Goal: Information Seeking & Learning: Learn about a topic

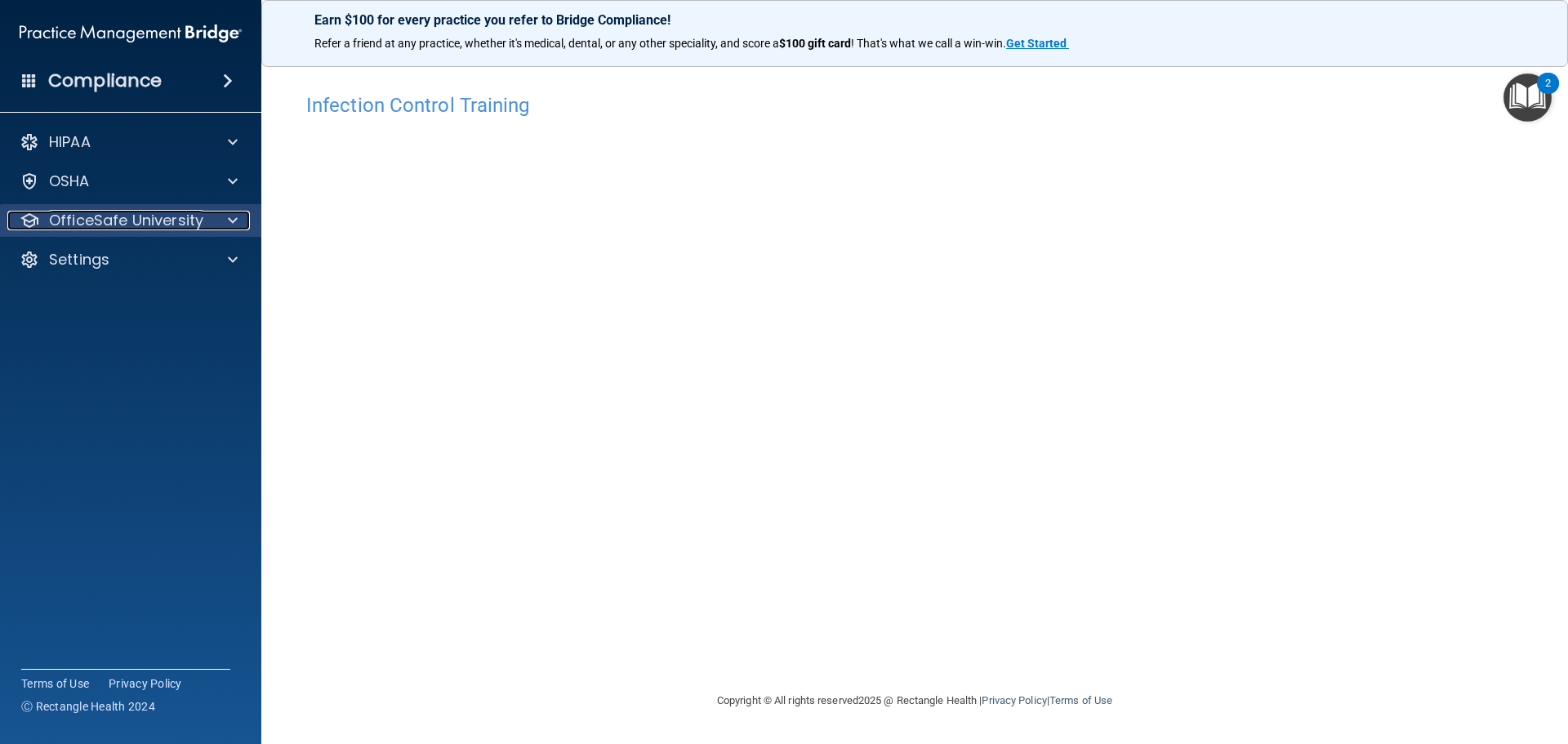
click at [236, 226] on span at bounding box center [232, 220] width 10 height 20
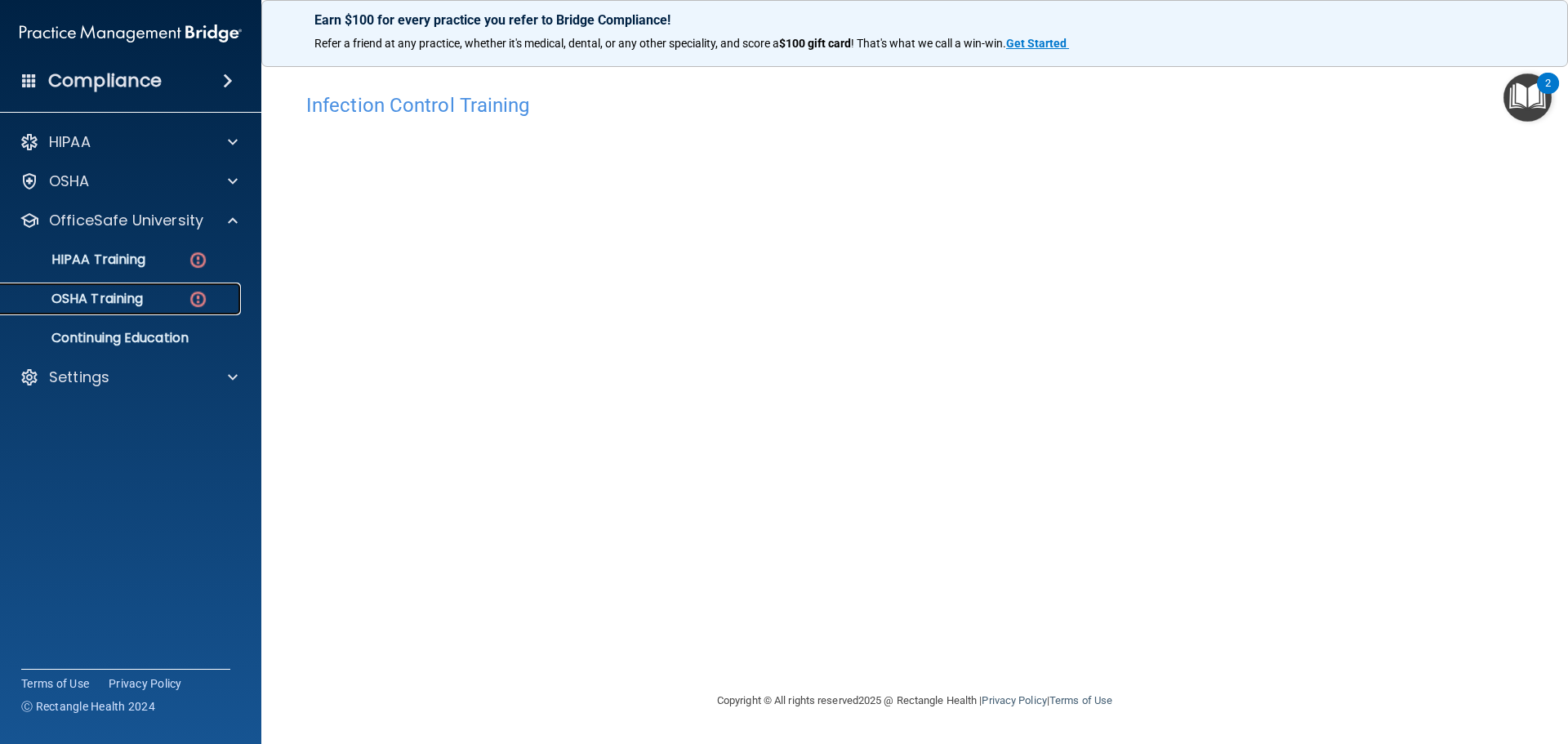
click at [174, 295] on div "OSHA Training" at bounding box center [122, 298] width 223 height 16
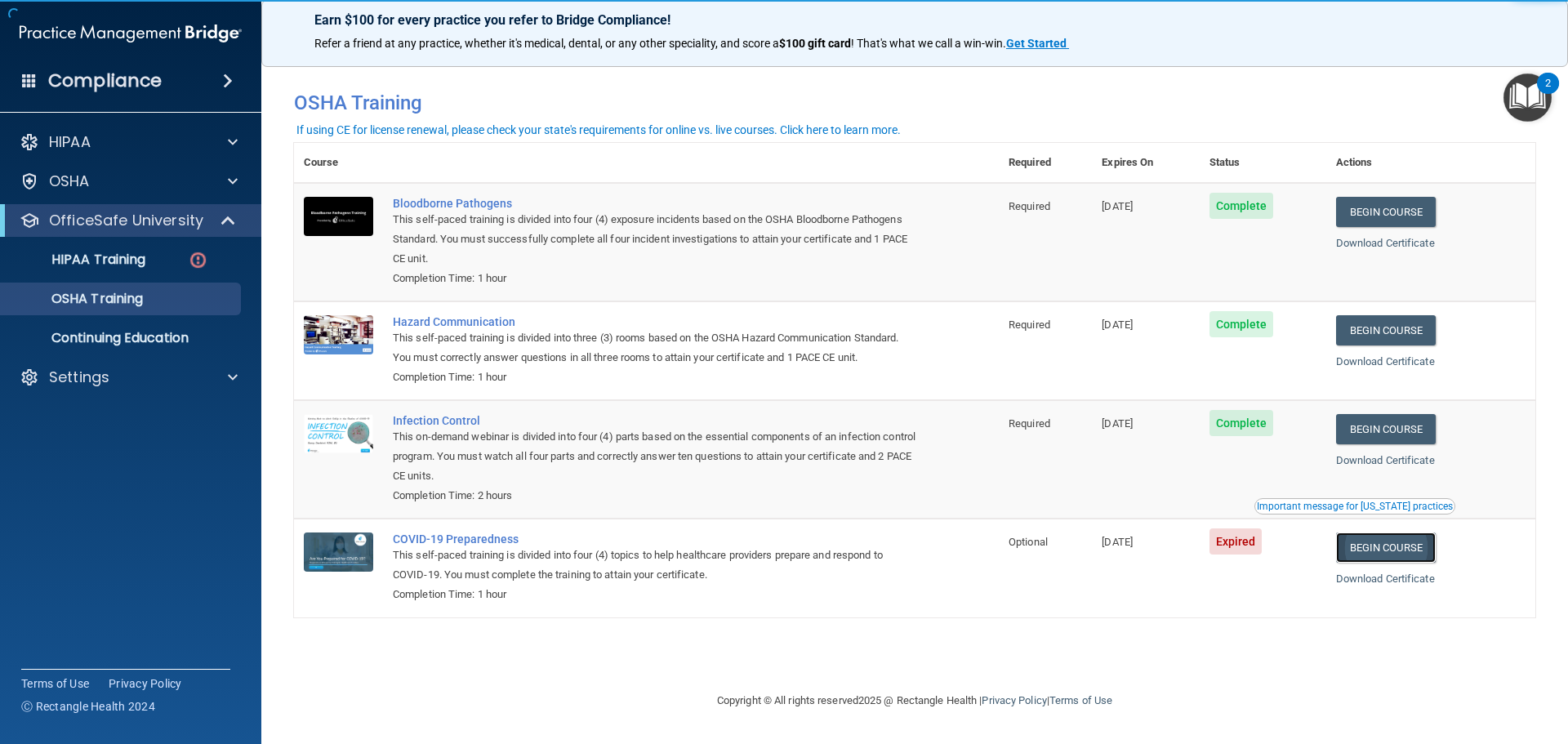
click at [1370, 561] on link "Begin Course" at bounding box center [1385, 547] width 100 height 31
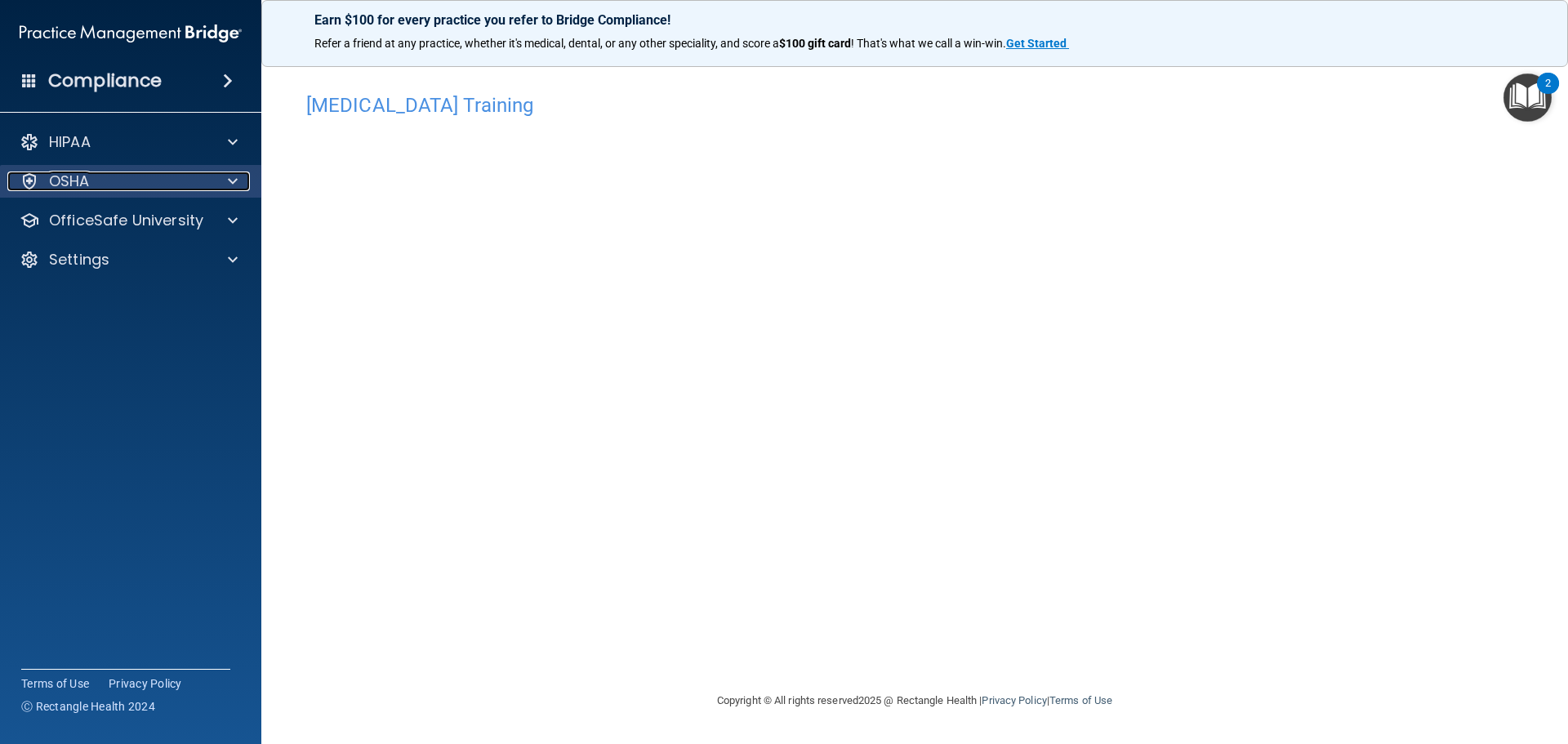
click at [189, 189] on div "OSHA" at bounding box center [108, 182] width 202 height 20
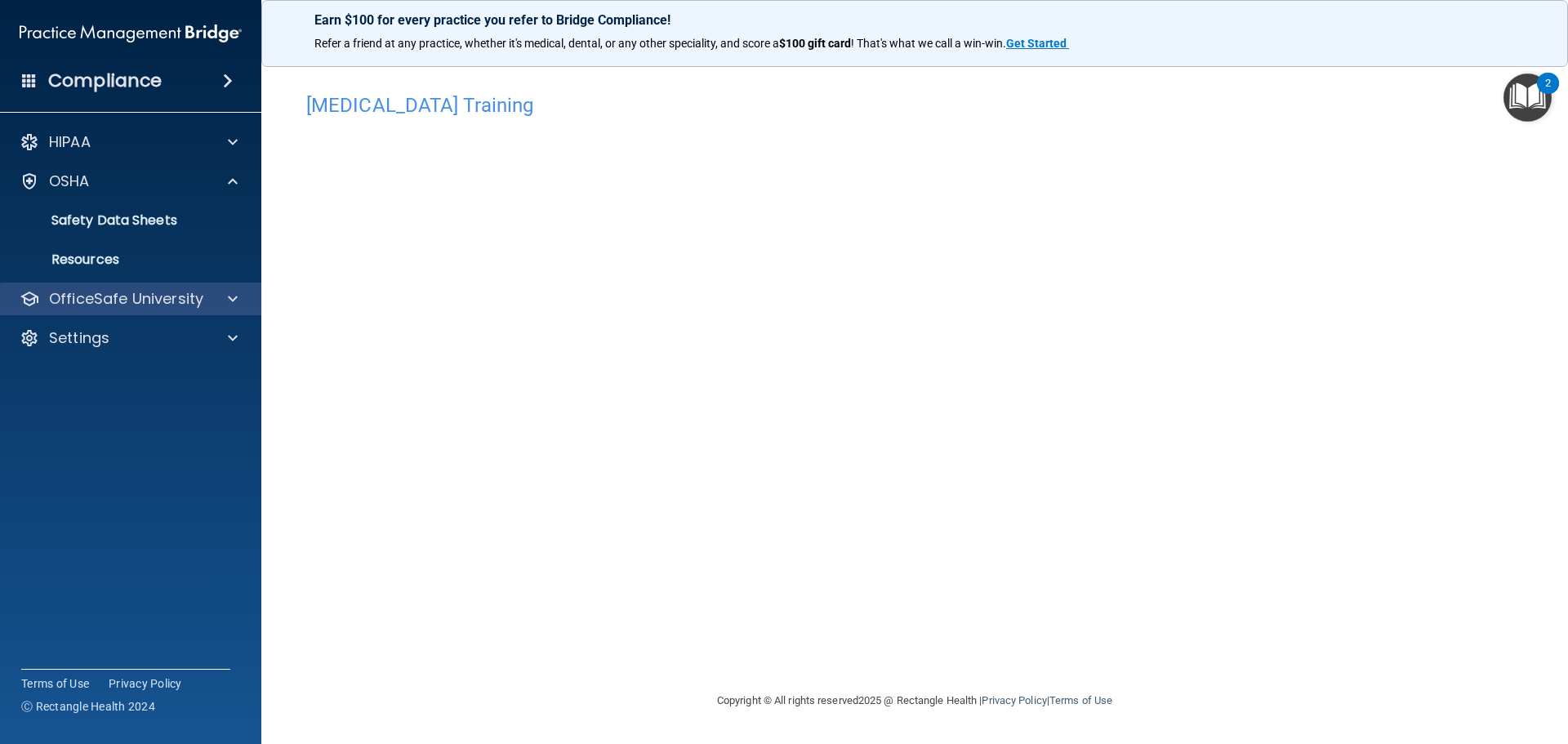
click at [209, 286] on div "OfficeSafe University" at bounding box center [131, 298] width 263 height 32
click at [209, 314] on div "OfficeSafe University" at bounding box center [131, 298] width 263 height 32
click at [210, 299] on div at bounding box center [229, 299] width 40 height 20
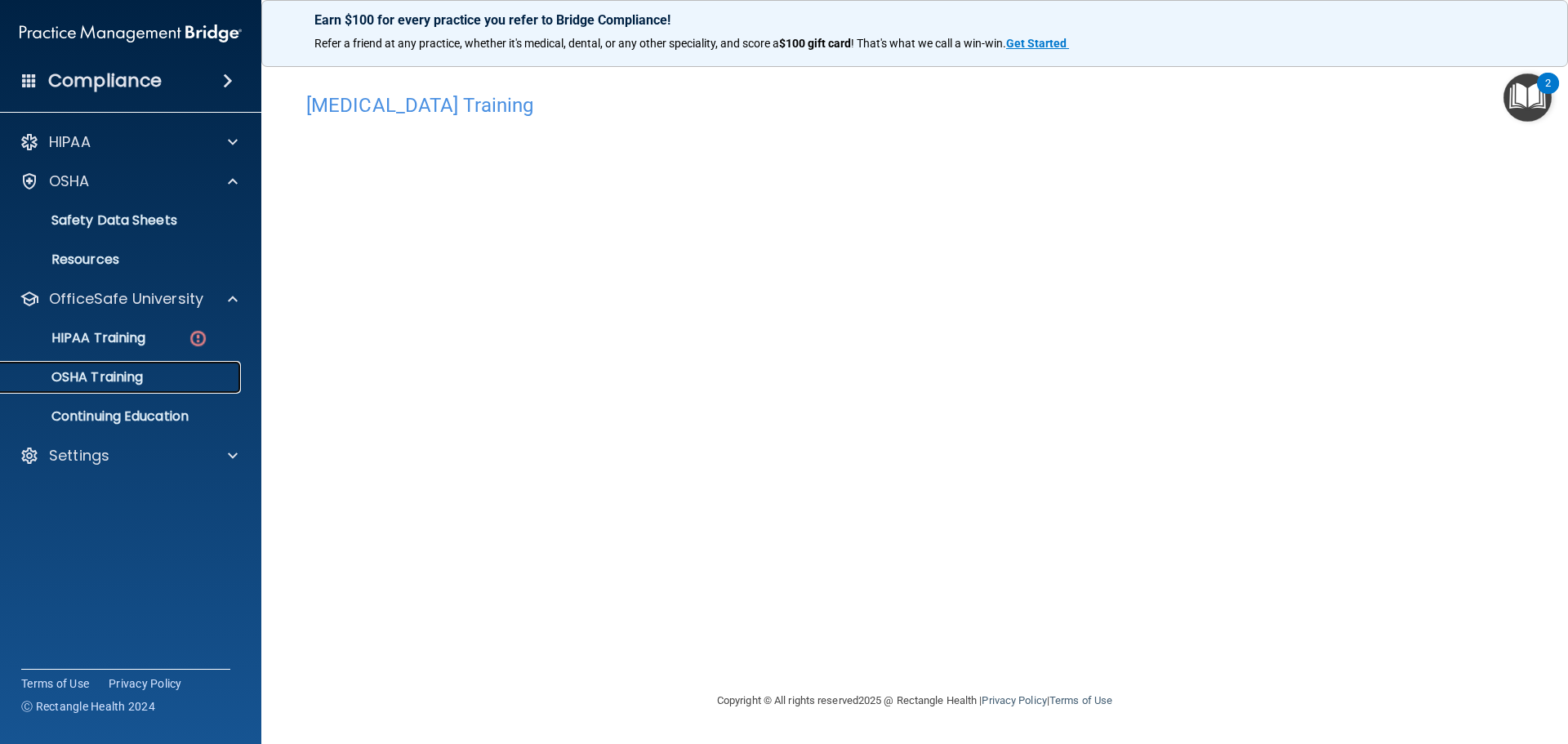
click at [190, 370] on div "OSHA Training" at bounding box center [122, 377] width 223 height 16
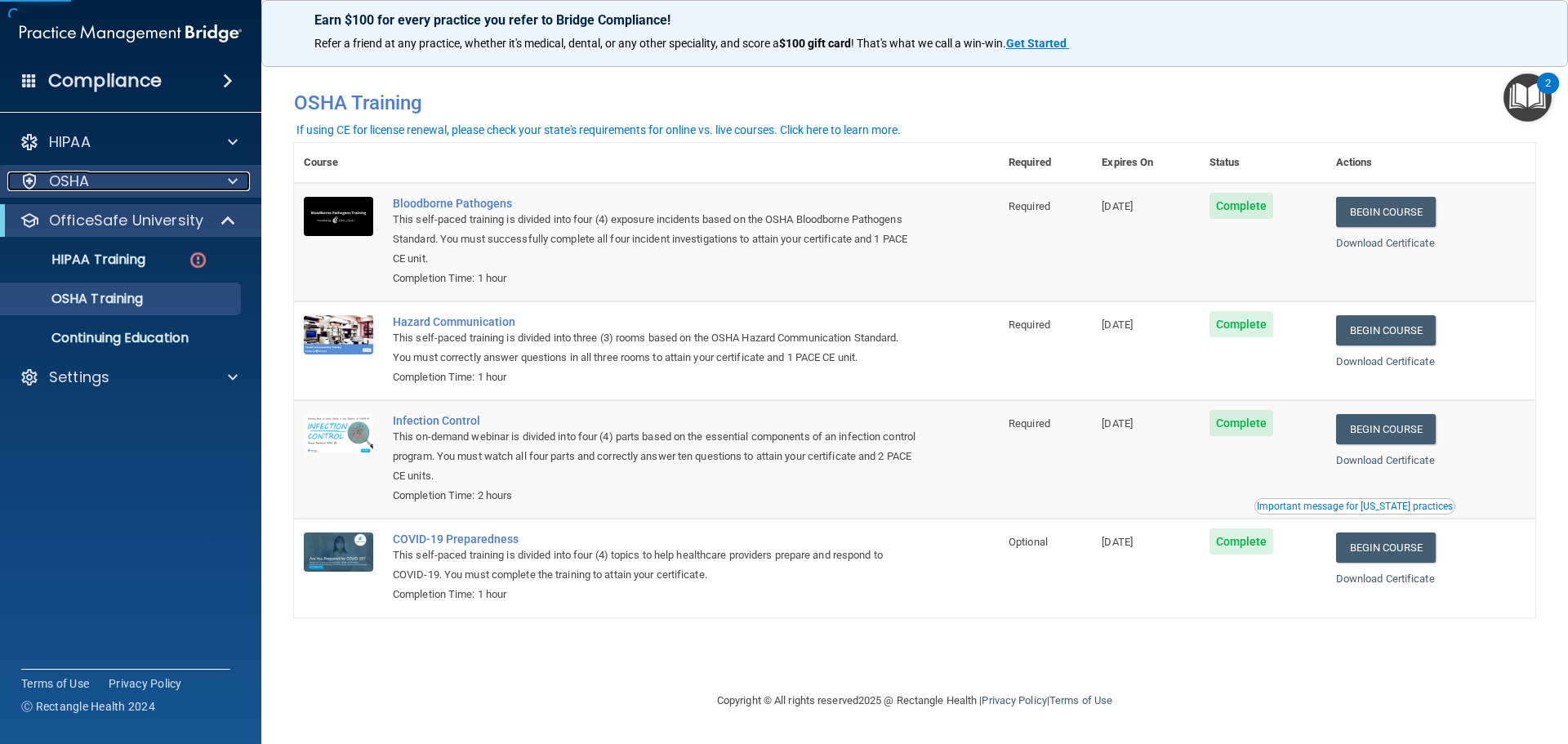
click at [220, 184] on div at bounding box center [229, 182] width 40 height 20
